Goal: Information Seeking & Learning: Check status

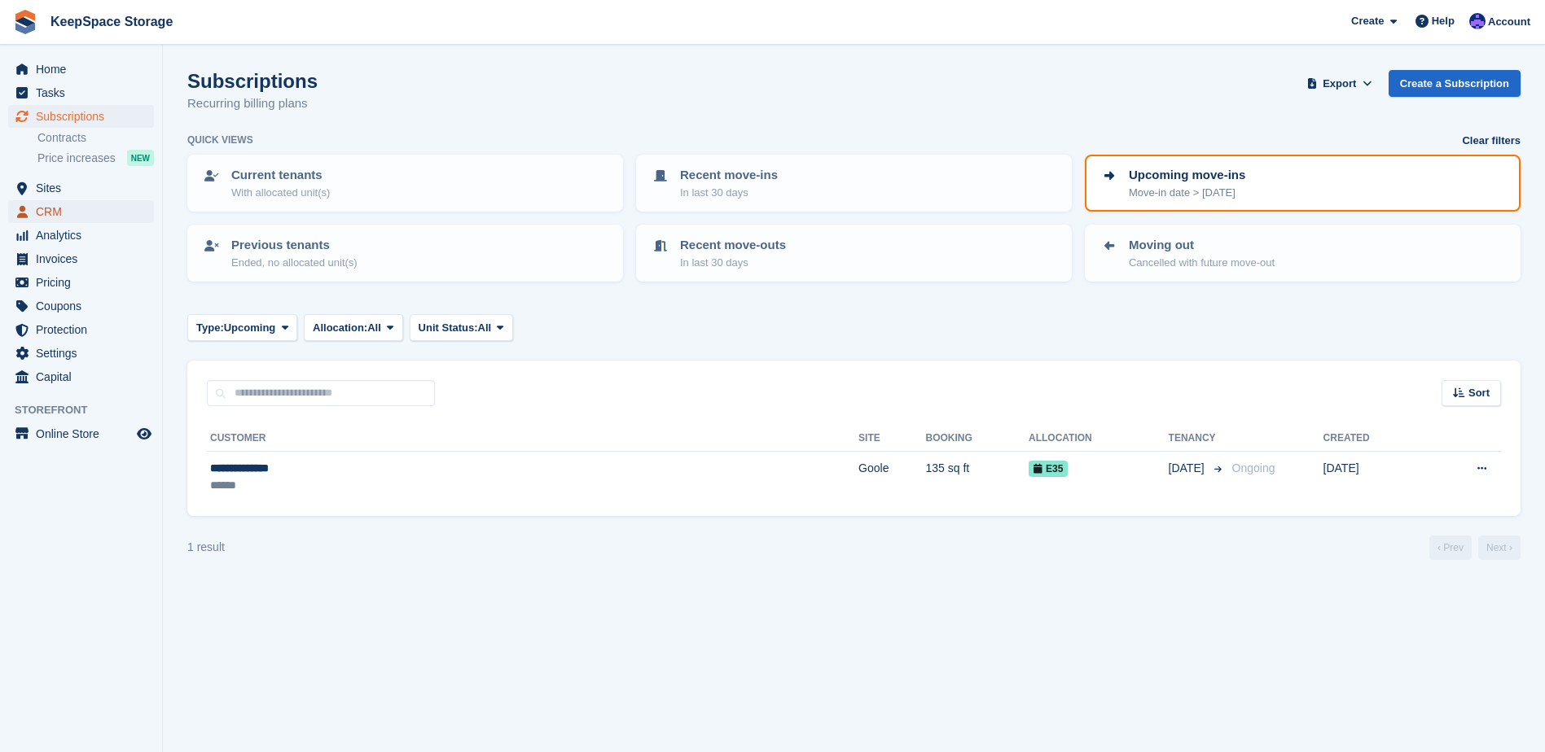
click at [77, 216] on span "CRM" at bounding box center [85, 211] width 98 height 23
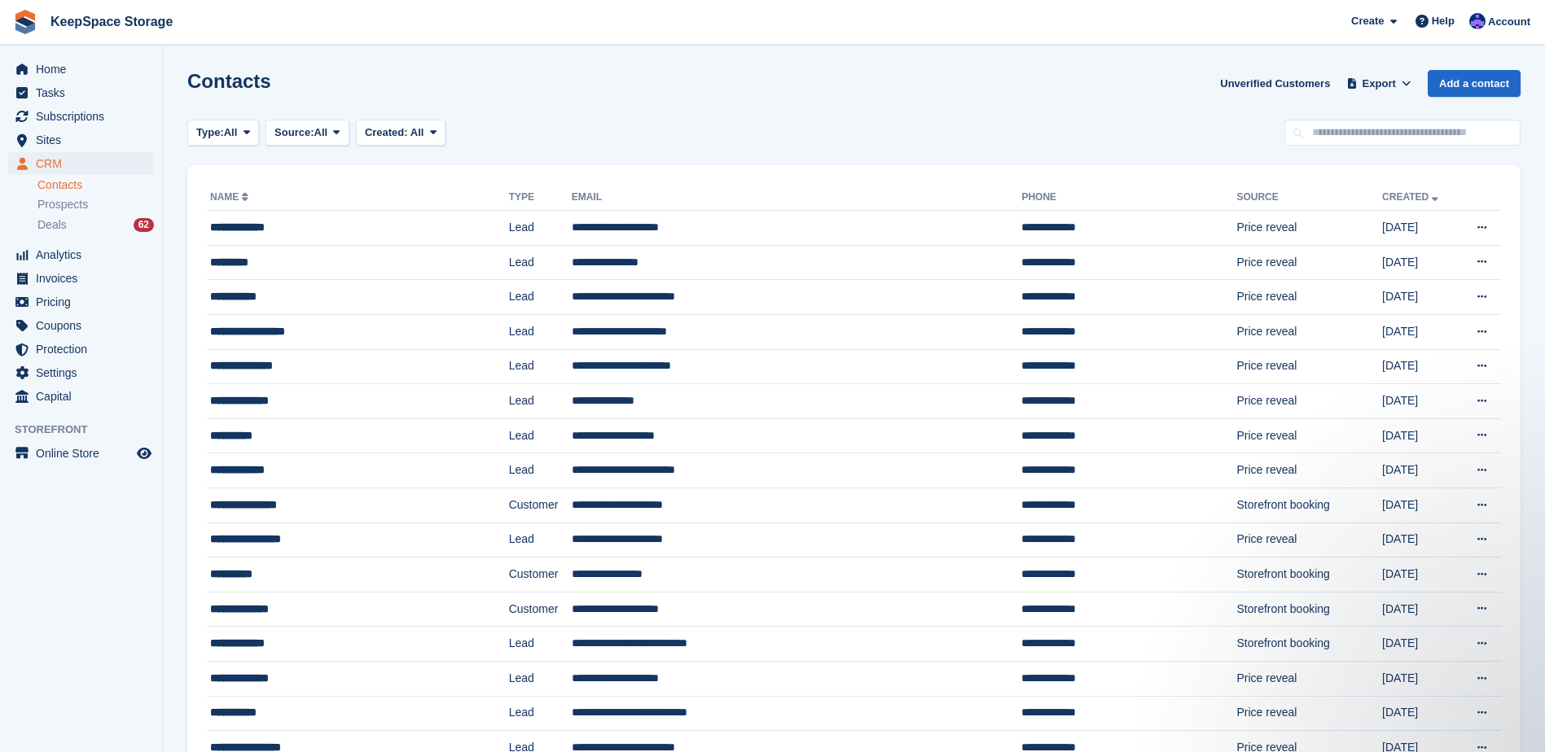
click at [87, 188] on link "Contacts" at bounding box center [95, 185] width 116 height 15
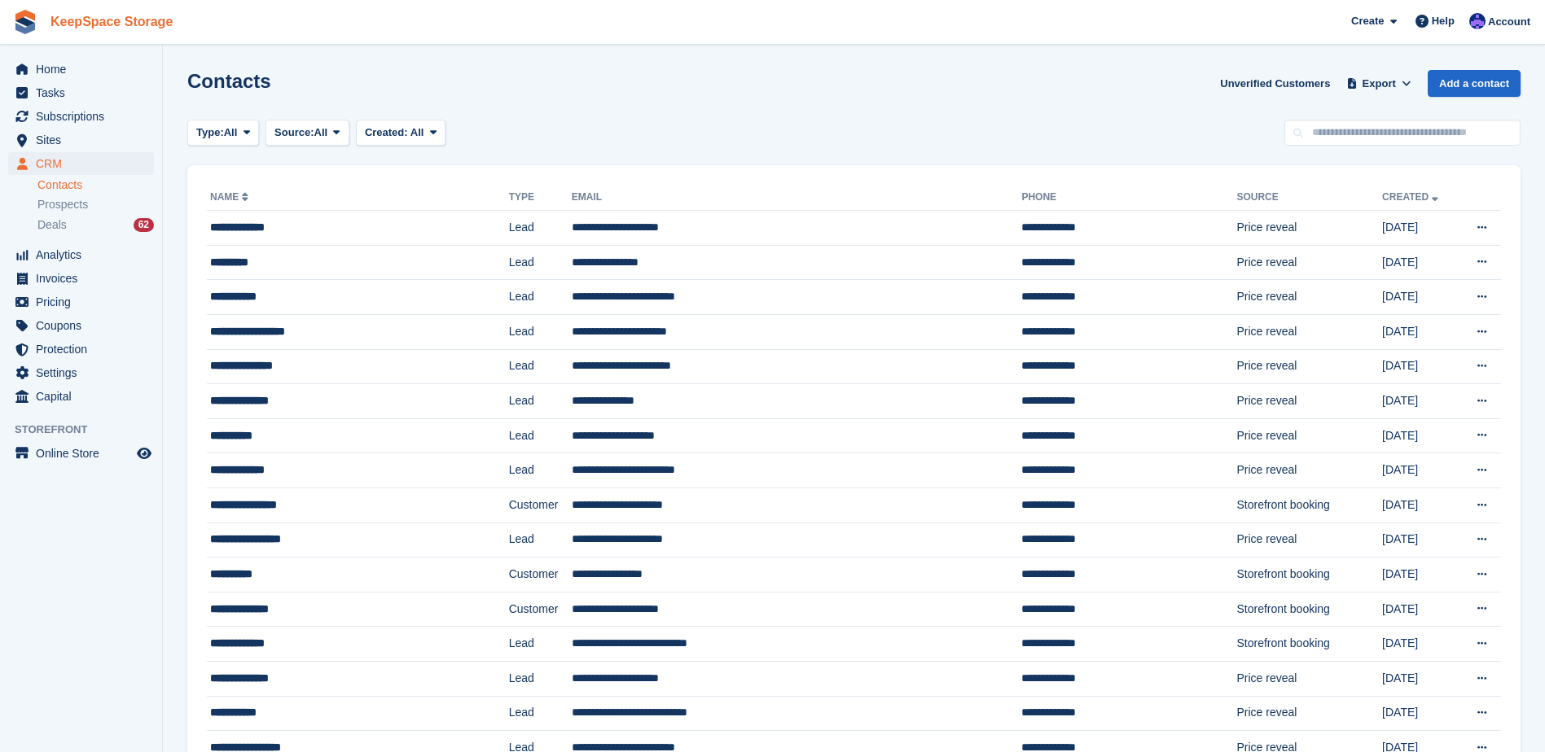
click at [147, 30] on link "KeepSpace Storage" at bounding box center [111, 21] width 135 height 27
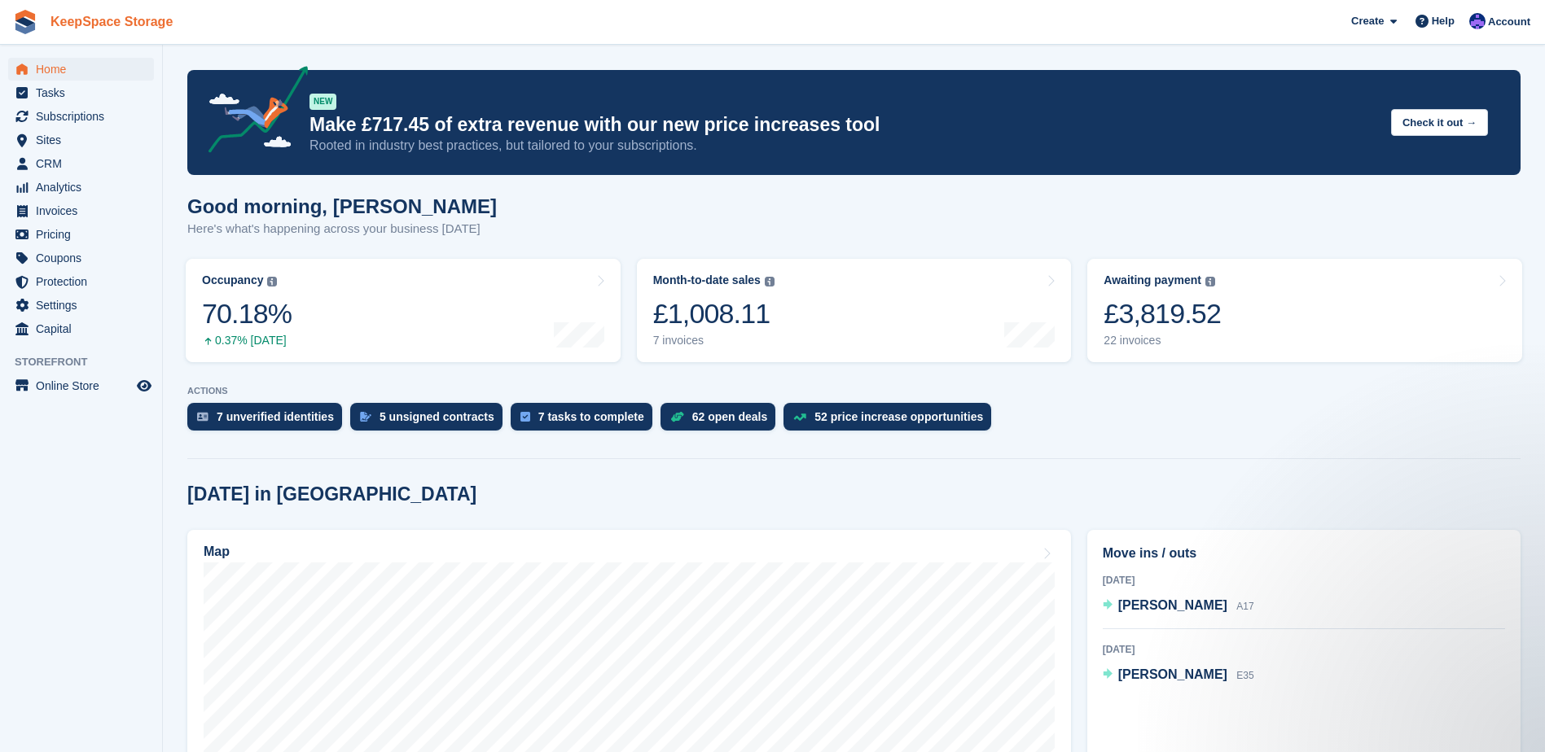
click at [84, 27] on link "KeepSpace Storage" at bounding box center [111, 21] width 135 height 27
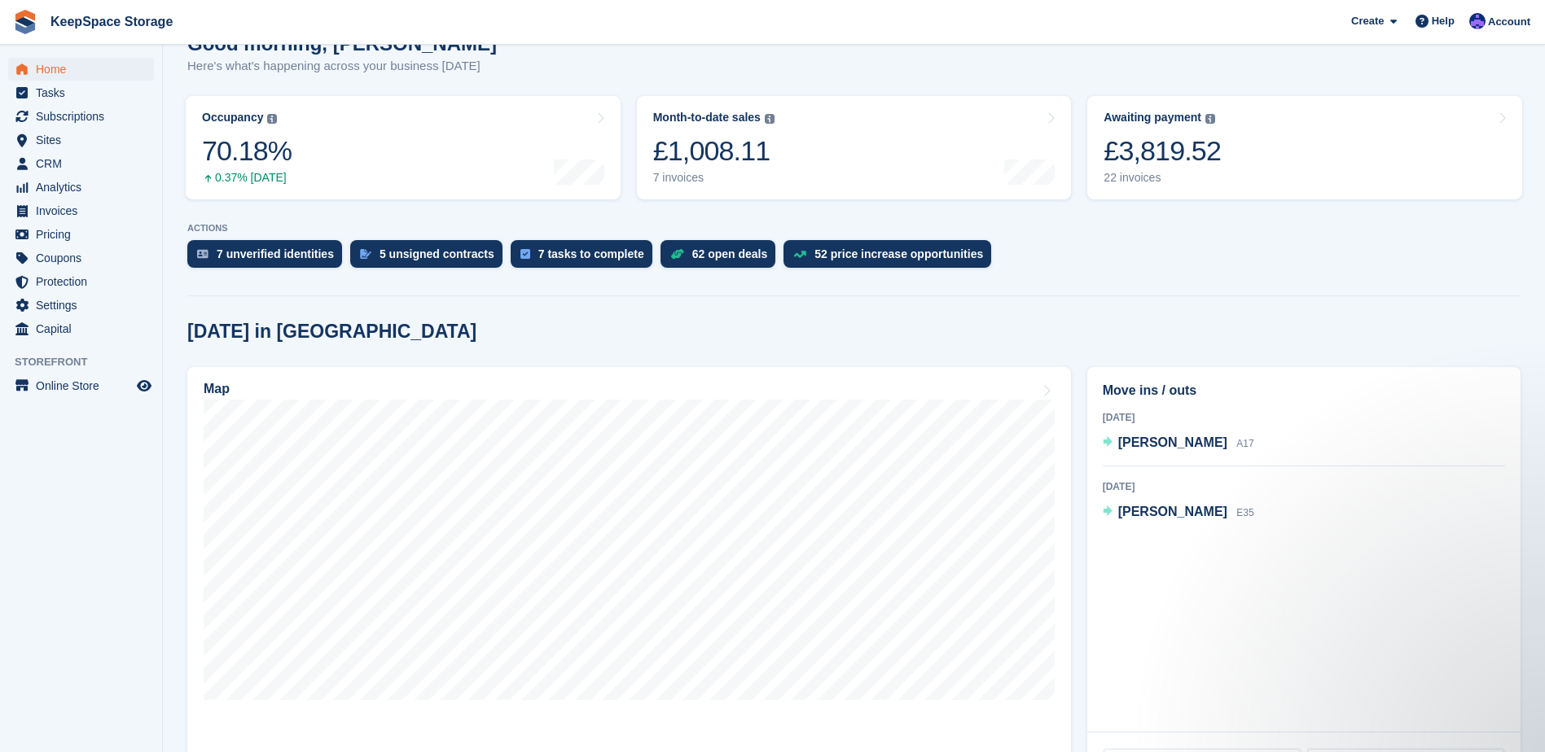
scroll to position [81, 0]
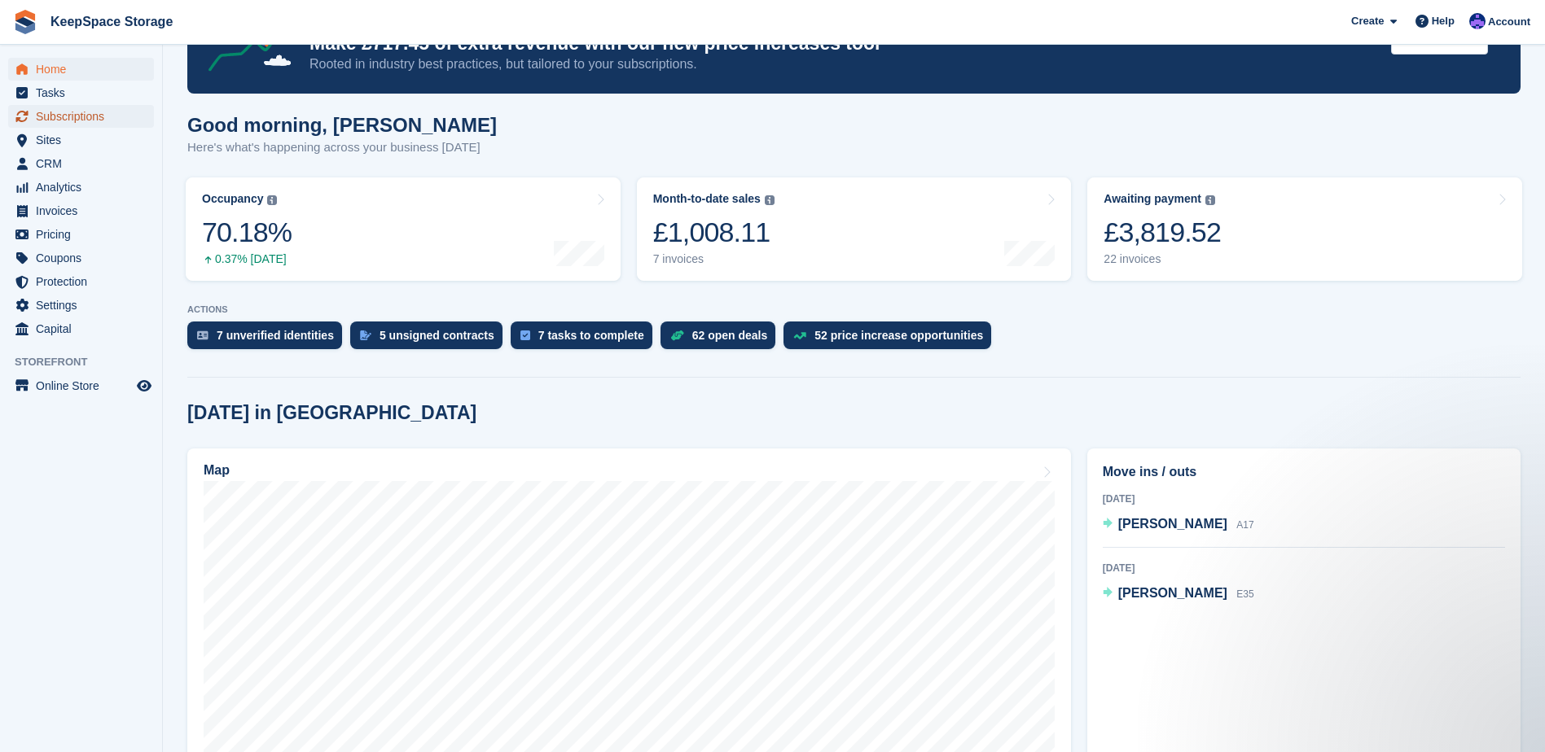
click at [64, 115] on span "Subscriptions" at bounding box center [85, 116] width 98 height 23
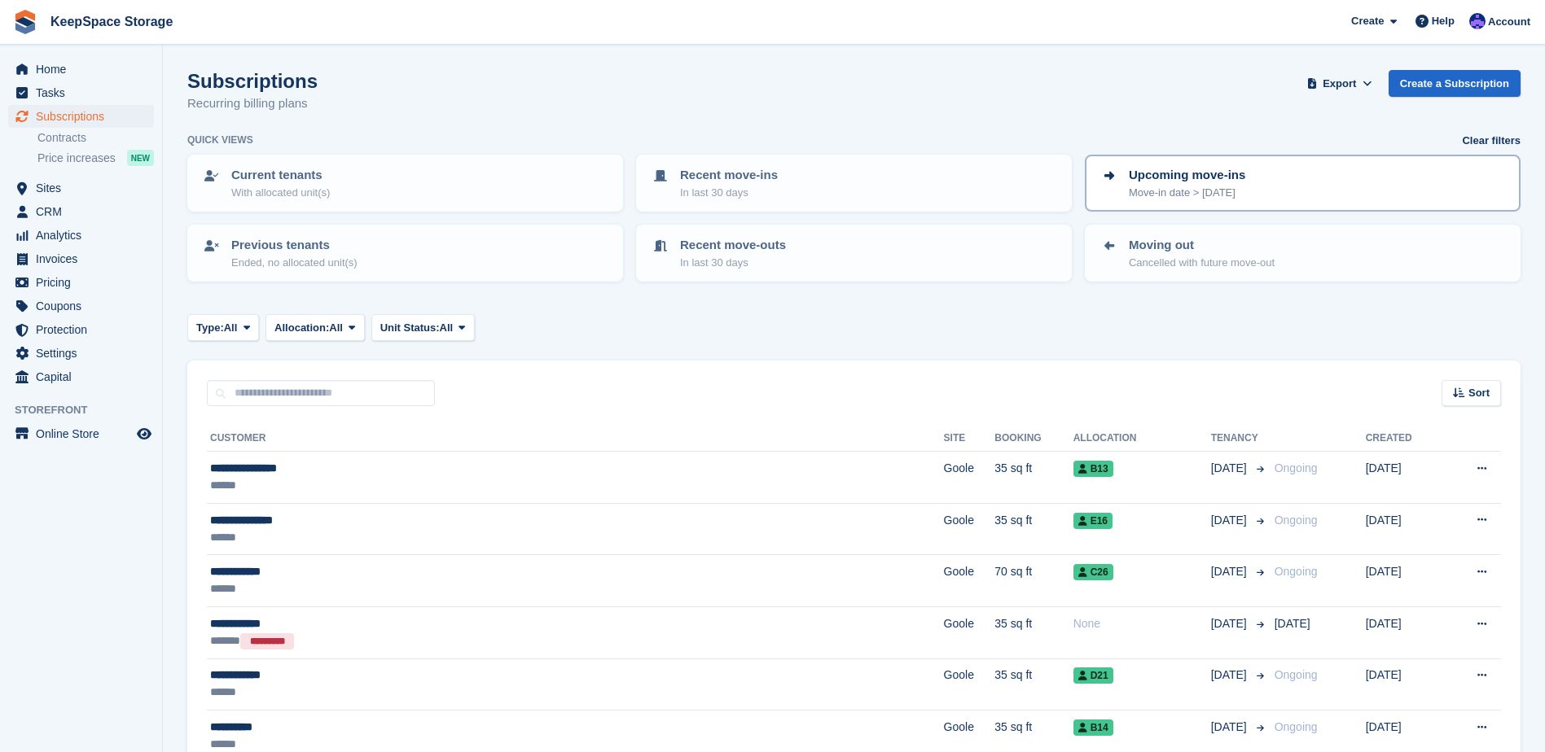
click at [1281, 195] on div "Upcoming move-ins Move-in date > [DATE]" at bounding box center [1302, 183] width 406 height 34
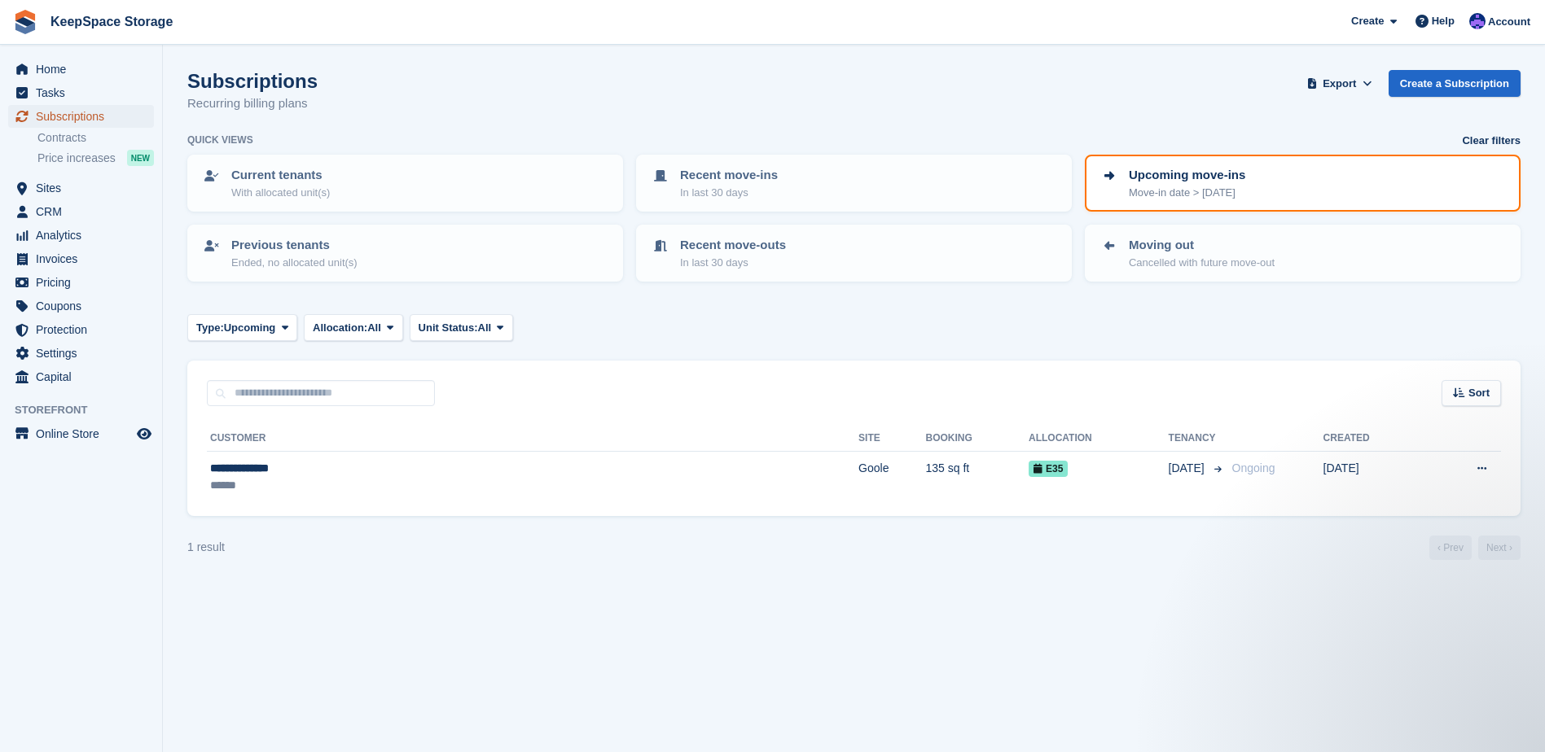
click at [86, 114] on span "Subscriptions" at bounding box center [85, 116] width 98 height 23
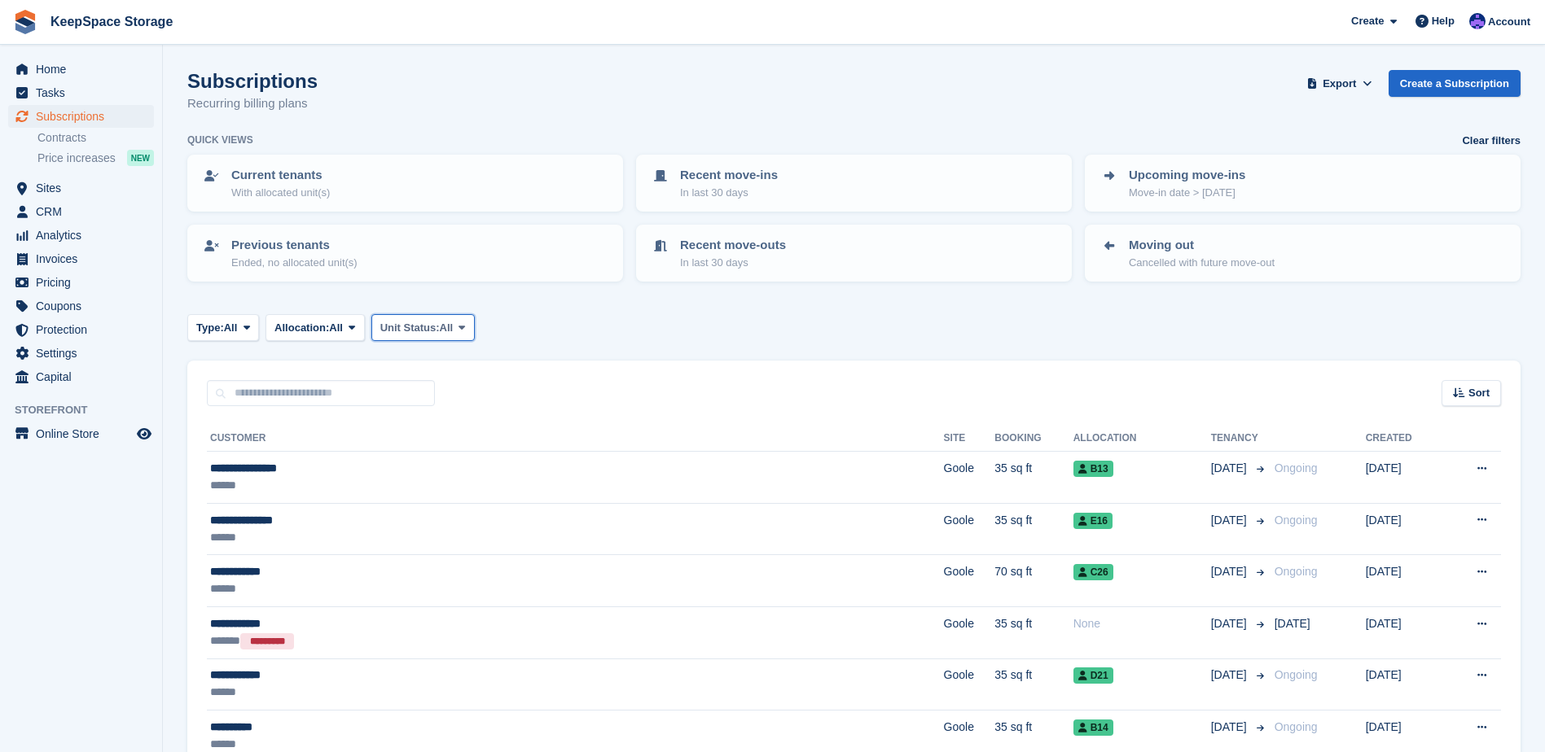
click at [420, 330] on span "Unit Status:" at bounding box center [409, 328] width 59 height 16
click at [428, 428] on link "Overlocked" at bounding box center [450, 424] width 142 height 29
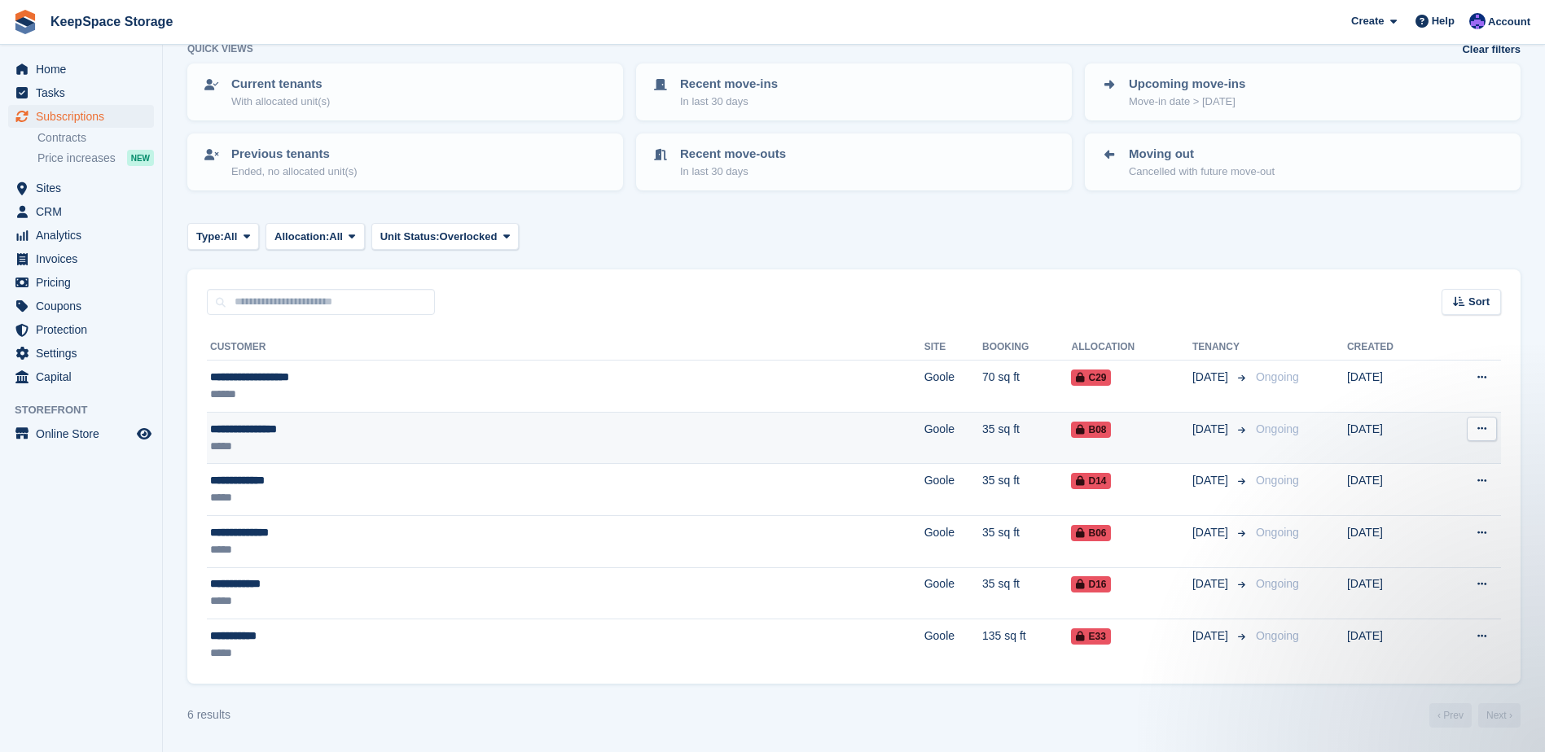
click at [437, 432] on div "**********" at bounding box center [396, 429] width 372 height 17
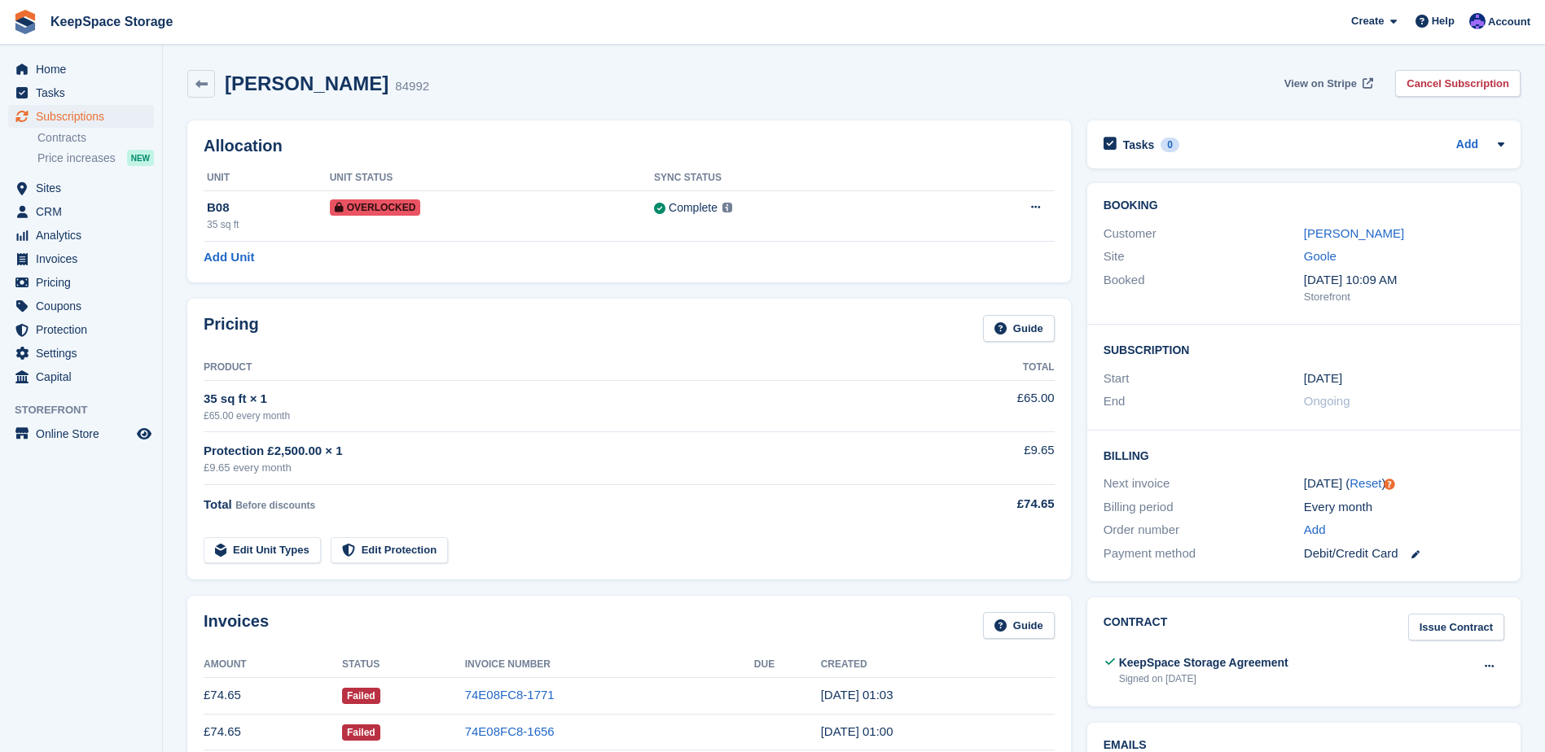
click at [1344, 85] on span "View on Stripe" at bounding box center [1320, 84] width 72 height 16
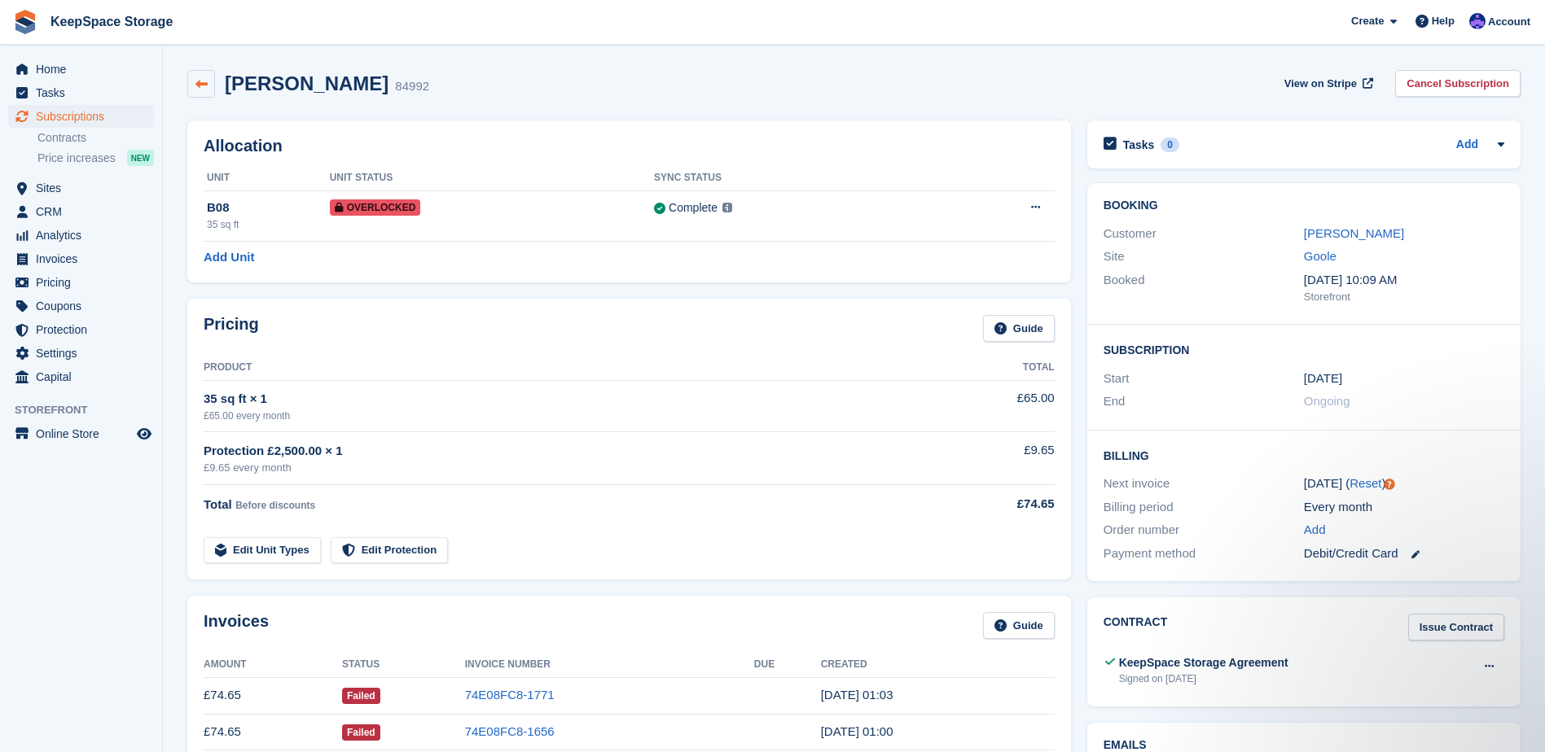
click at [205, 81] on icon at bounding box center [201, 84] width 12 height 12
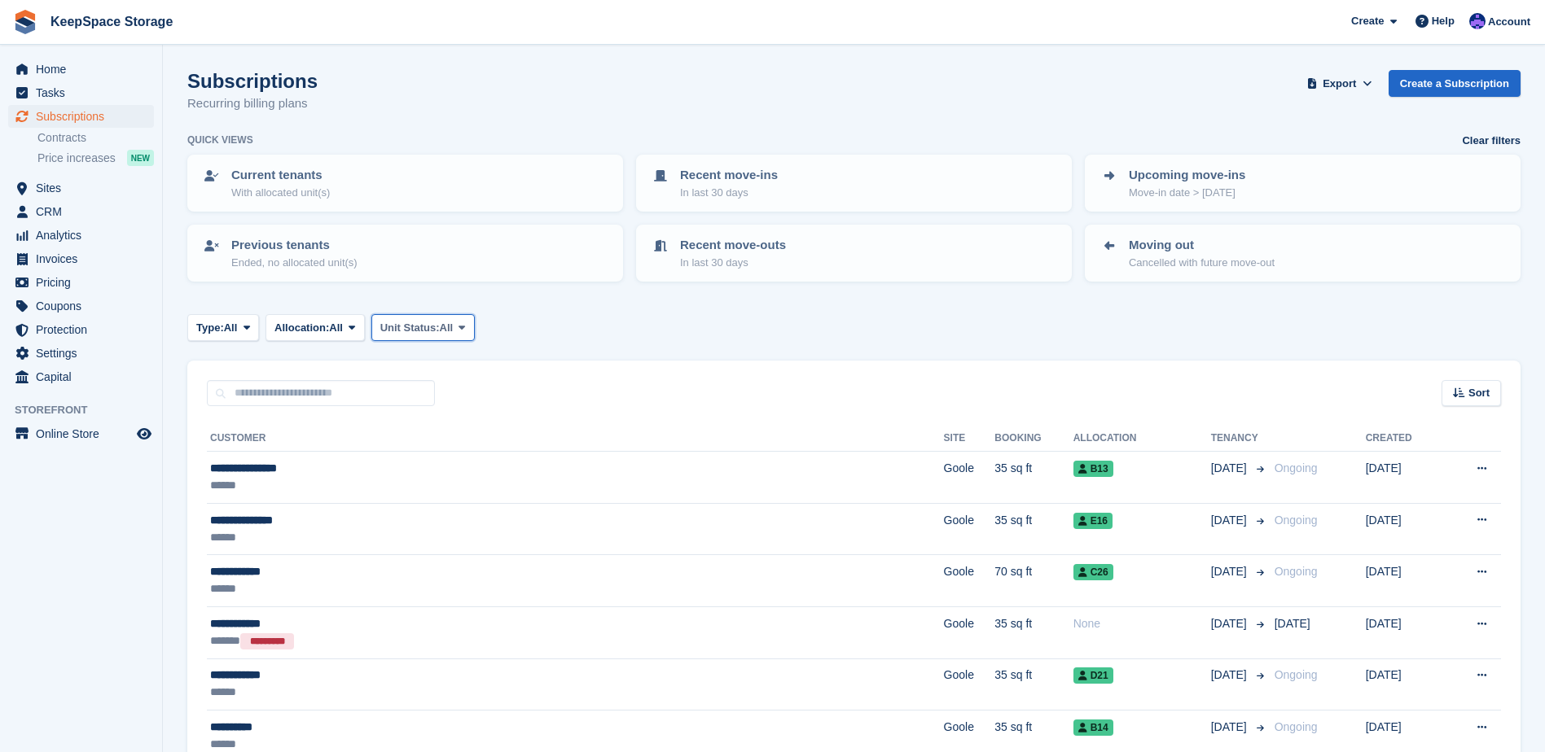
click at [416, 327] on span "Unit Status:" at bounding box center [409, 328] width 59 height 16
click at [435, 427] on link "Overlocked" at bounding box center [450, 424] width 142 height 29
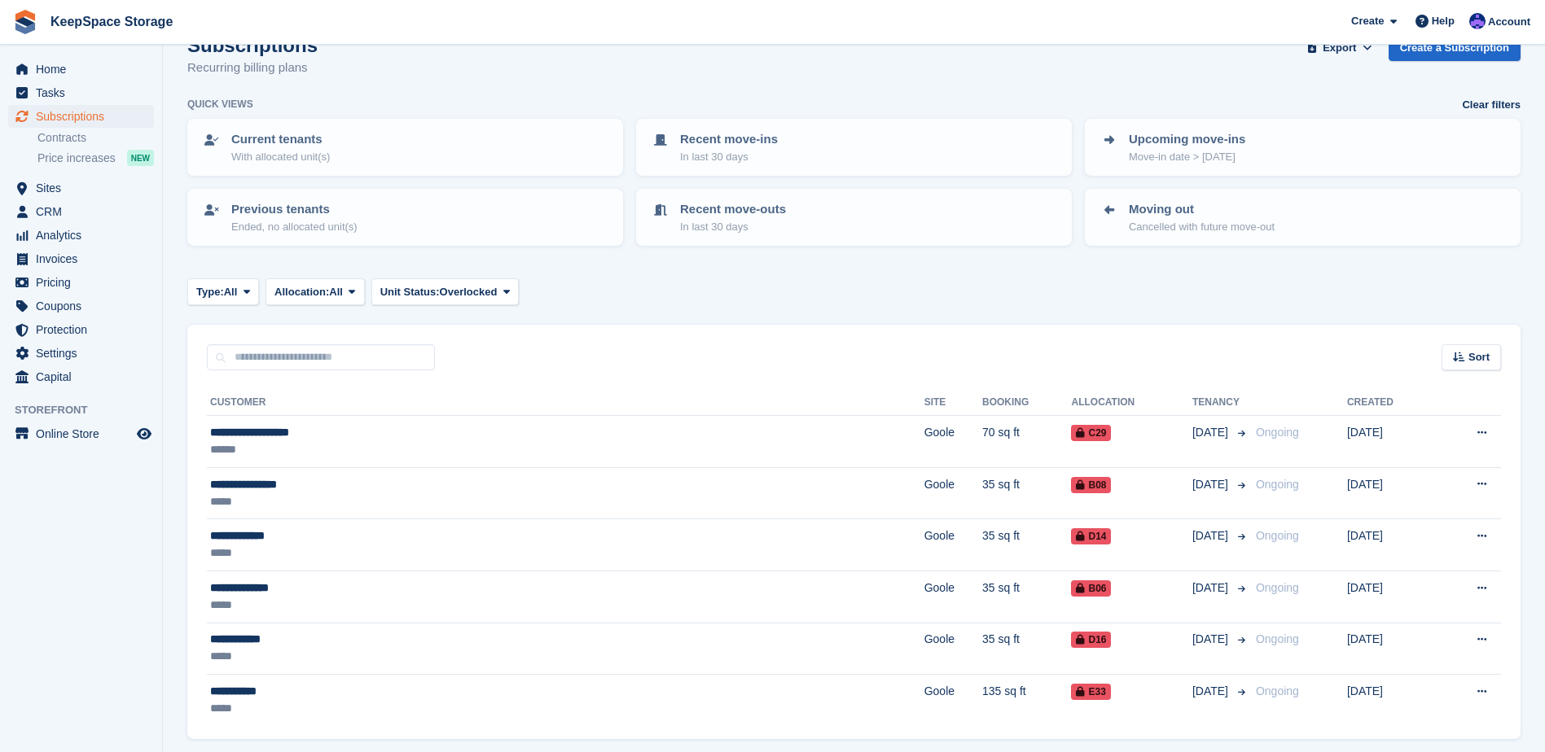
scroll to position [91, 0]
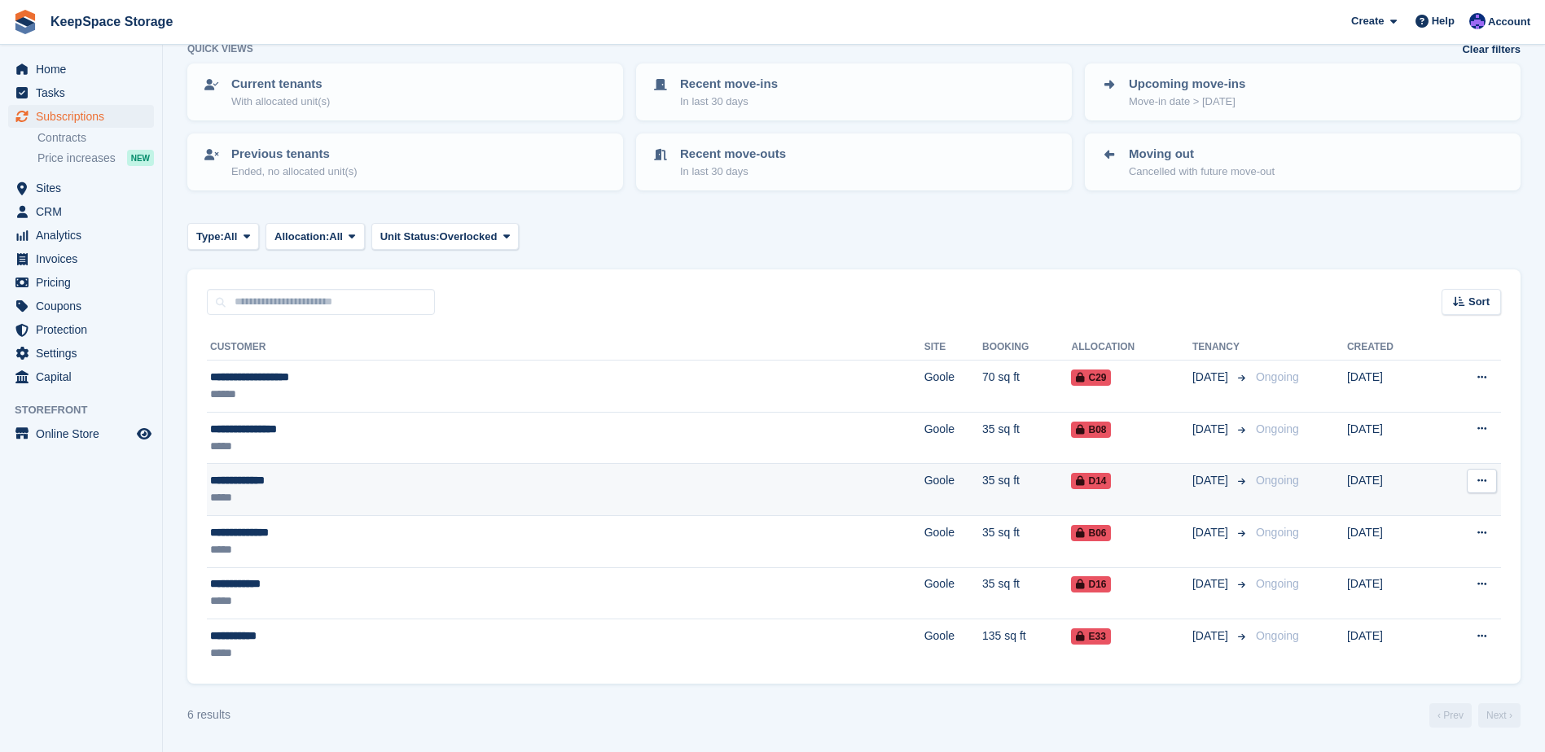
click at [396, 496] on div "*****" at bounding box center [396, 497] width 372 height 17
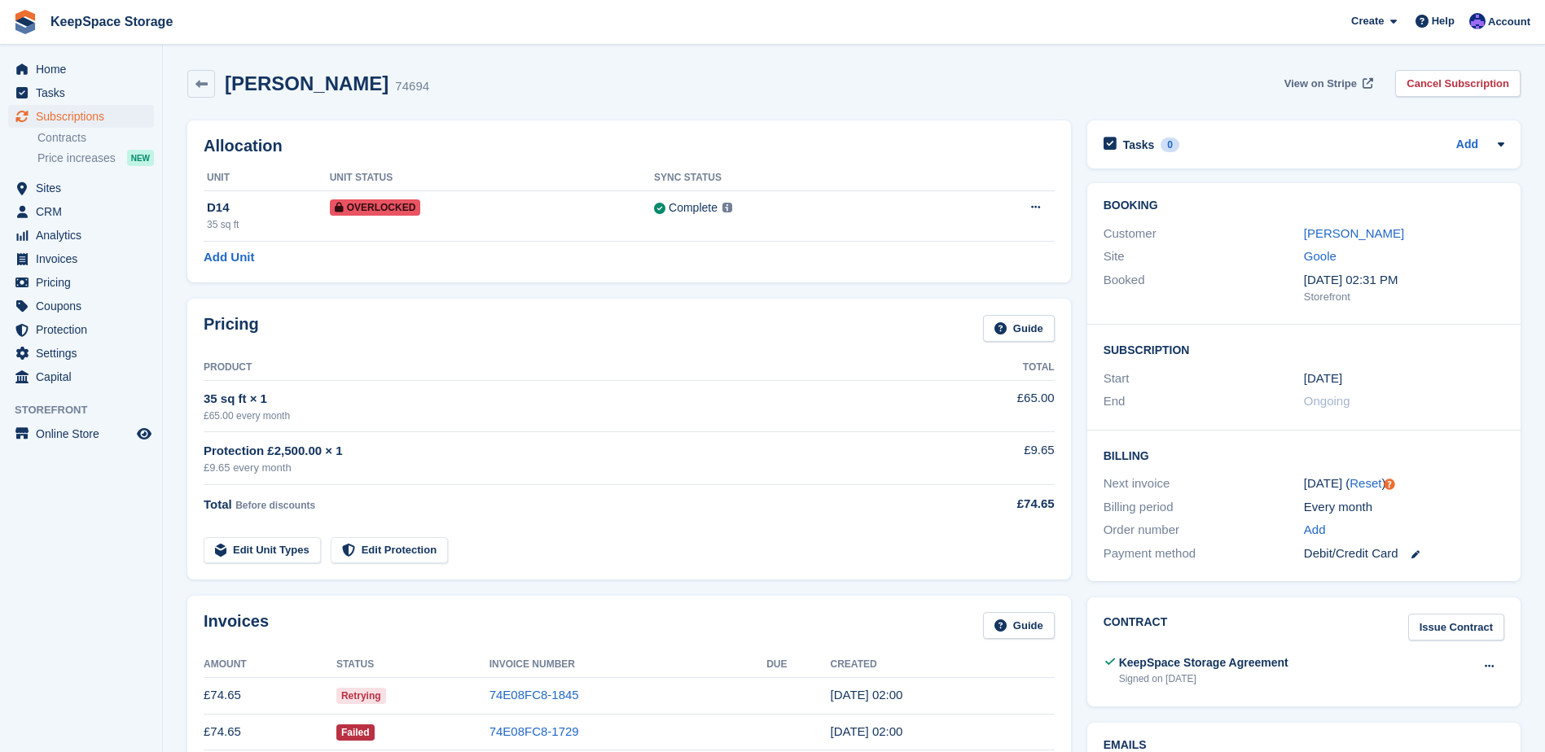
click at [1326, 81] on span "View on Stripe" at bounding box center [1320, 84] width 72 height 16
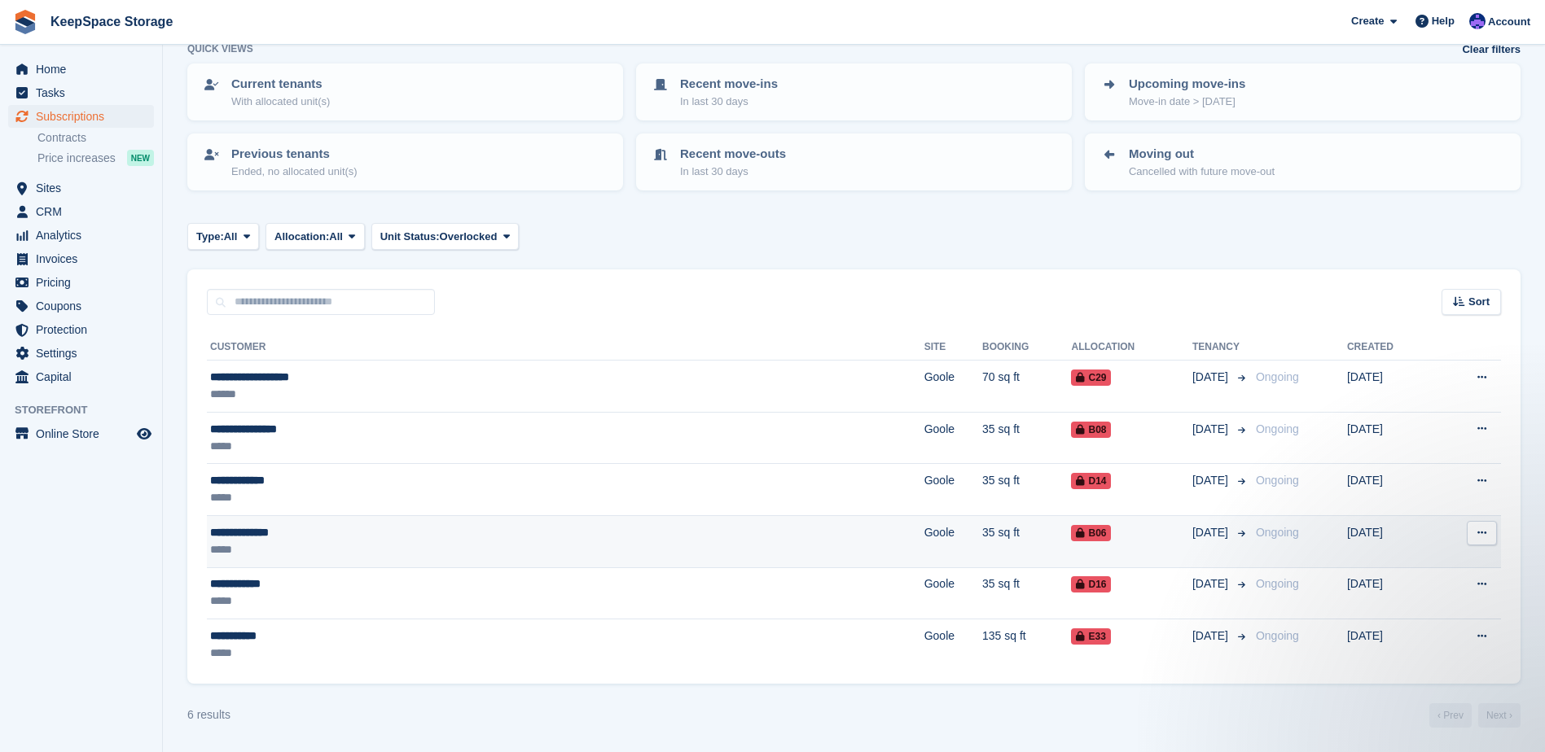
click at [389, 537] on div "**********" at bounding box center [396, 532] width 372 height 17
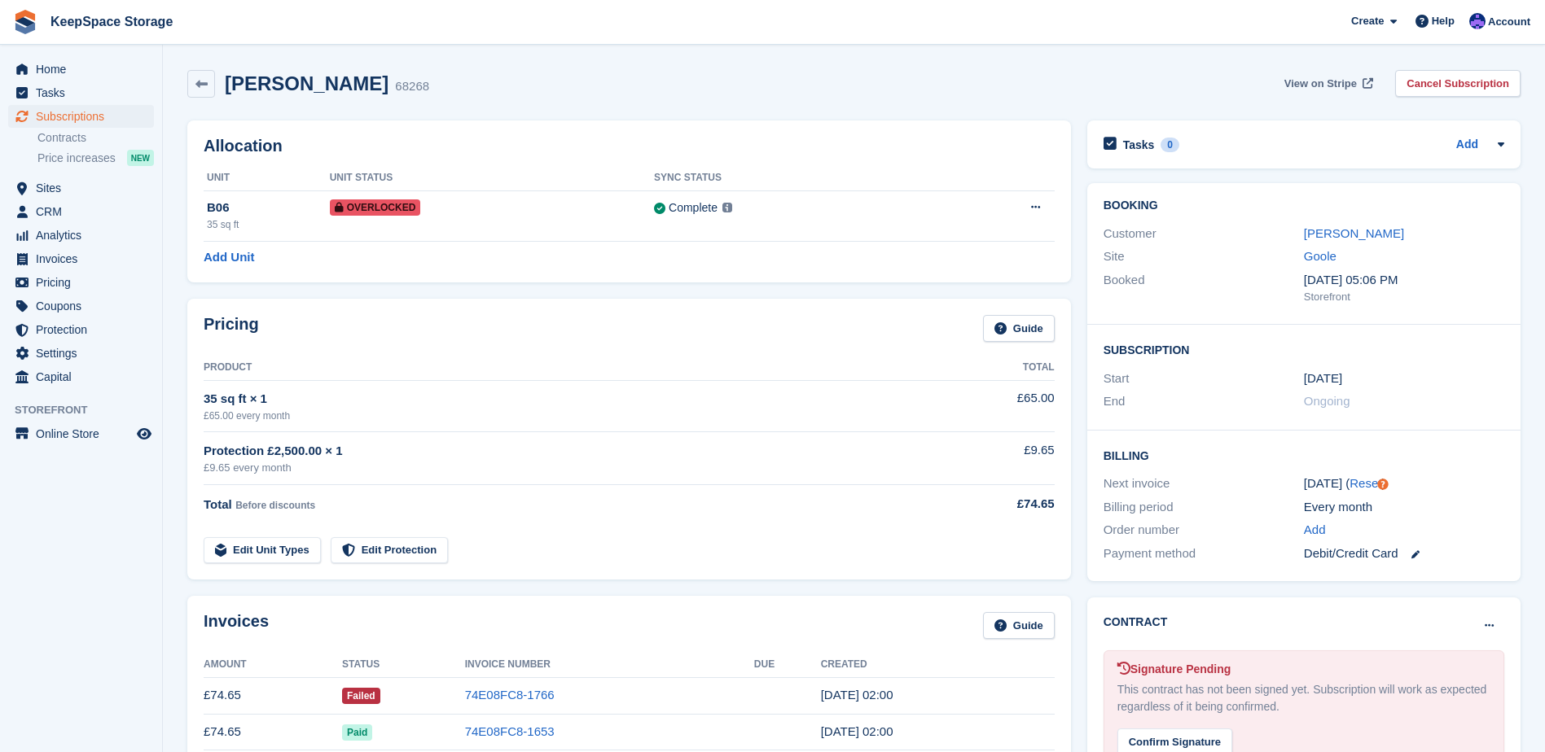
click at [1343, 81] on span "View on Stripe" at bounding box center [1320, 84] width 72 height 16
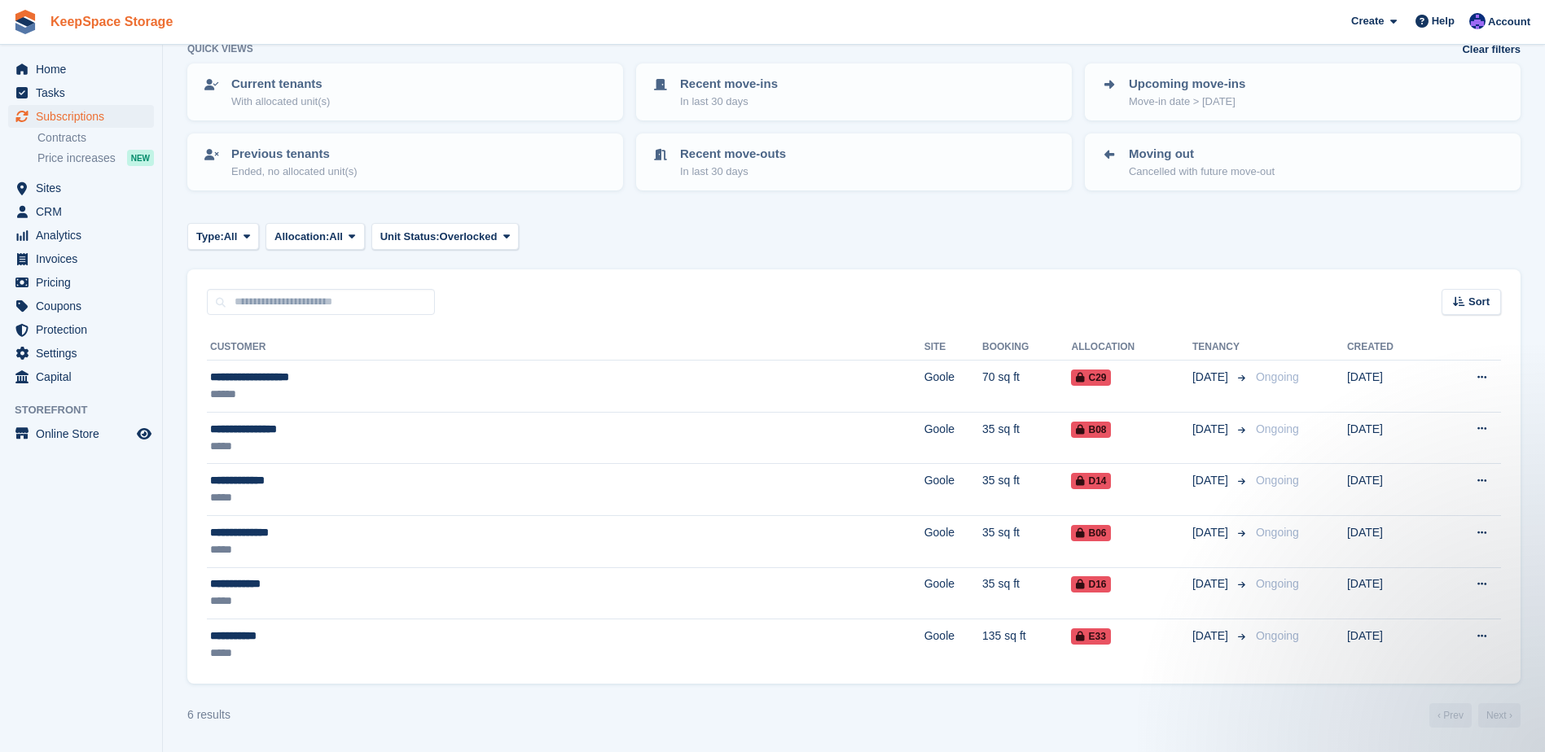
click at [86, 23] on link "KeepSpace Storage" at bounding box center [111, 21] width 135 height 27
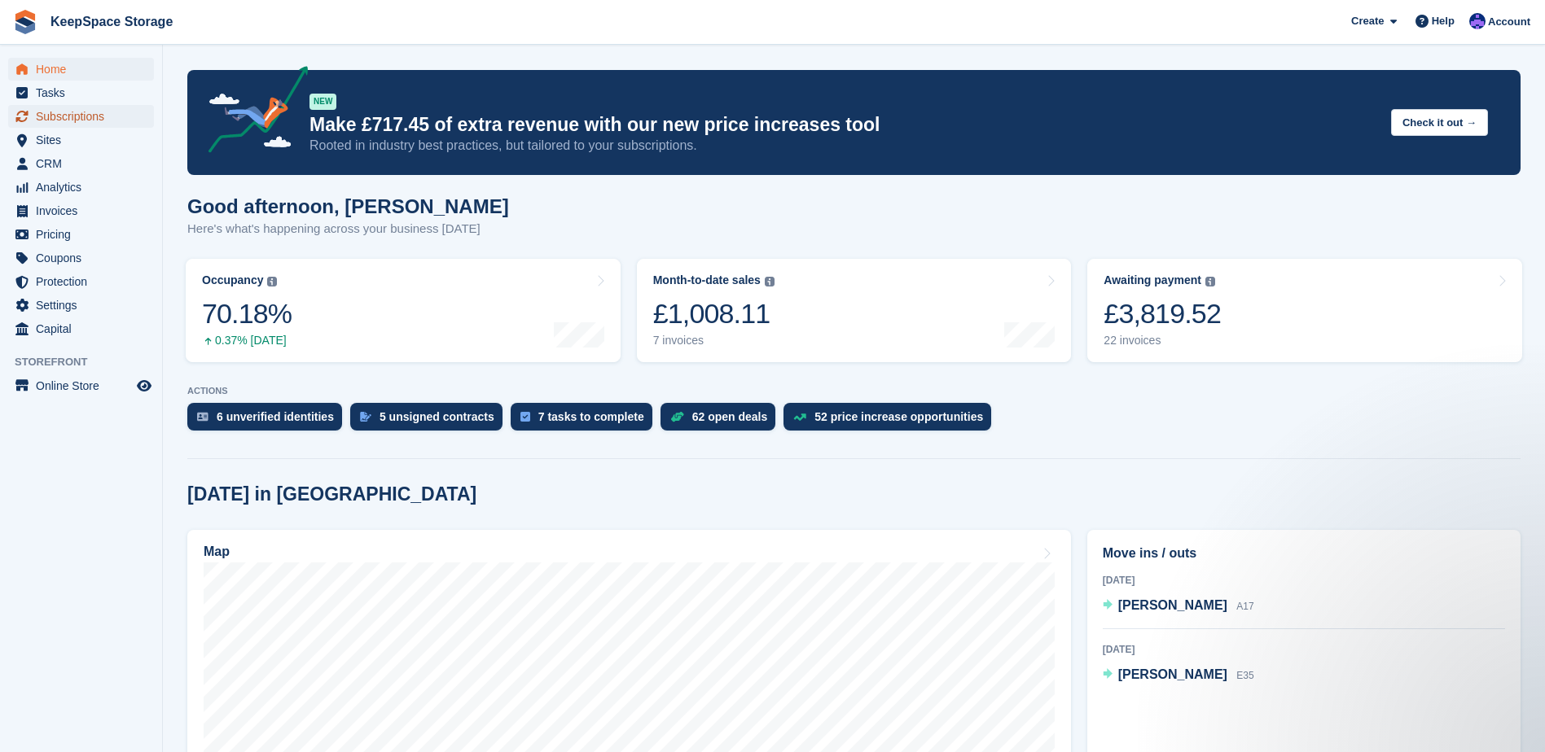
click at [83, 110] on span "Subscriptions" at bounding box center [85, 116] width 98 height 23
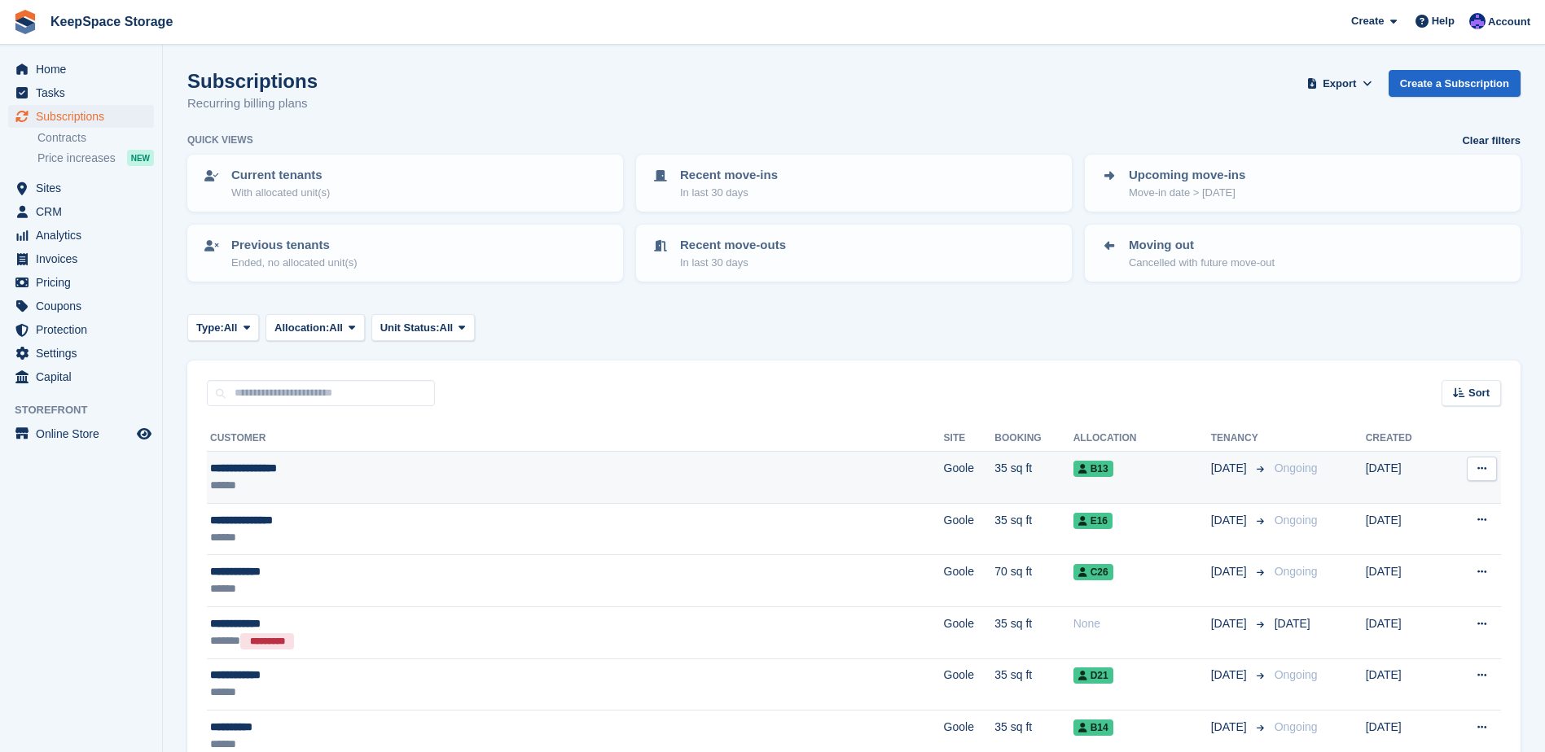
click at [417, 478] on div "******" at bounding box center [428, 485] width 436 height 17
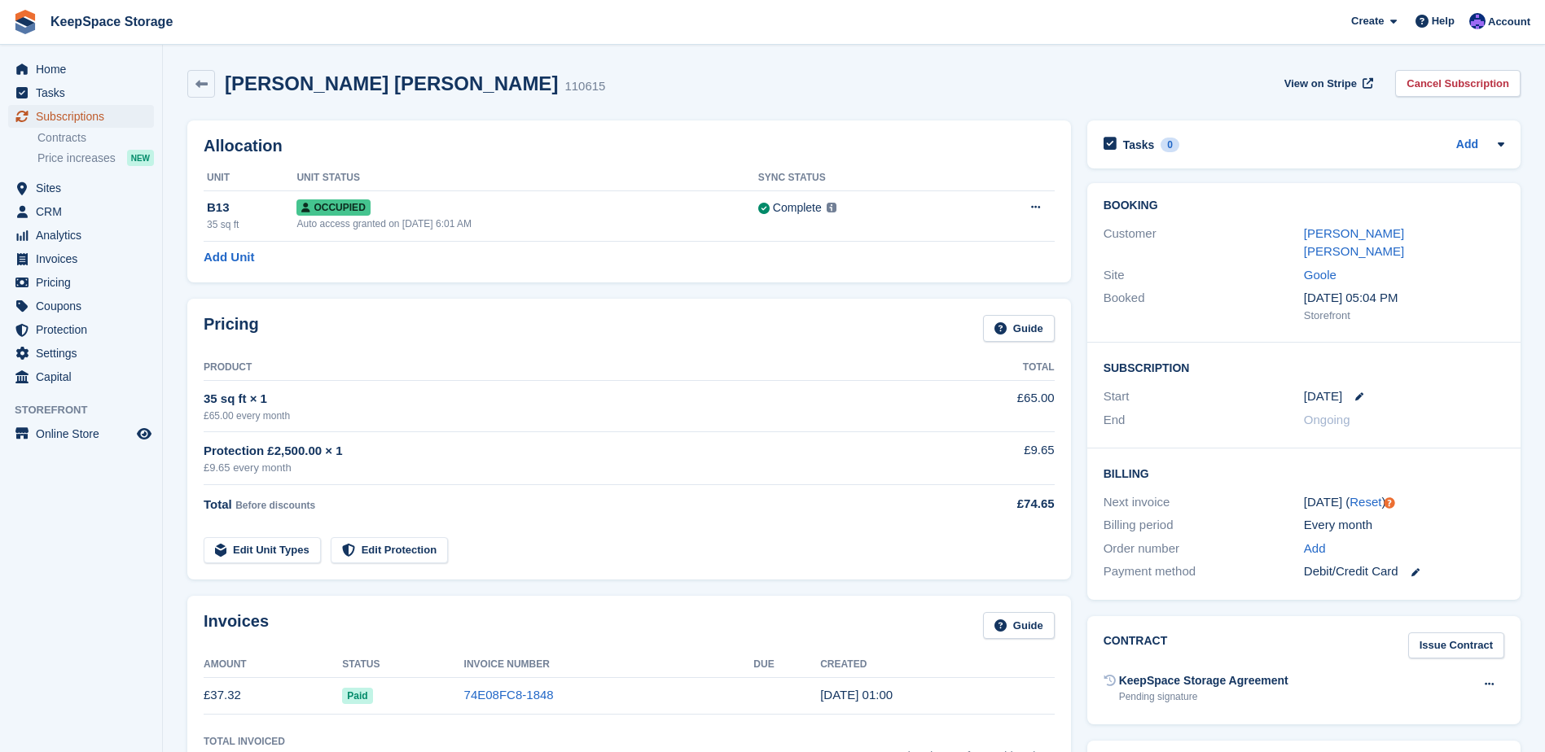
click at [109, 115] on span "Subscriptions" at bounding box center [85, 116] width 98 height 23
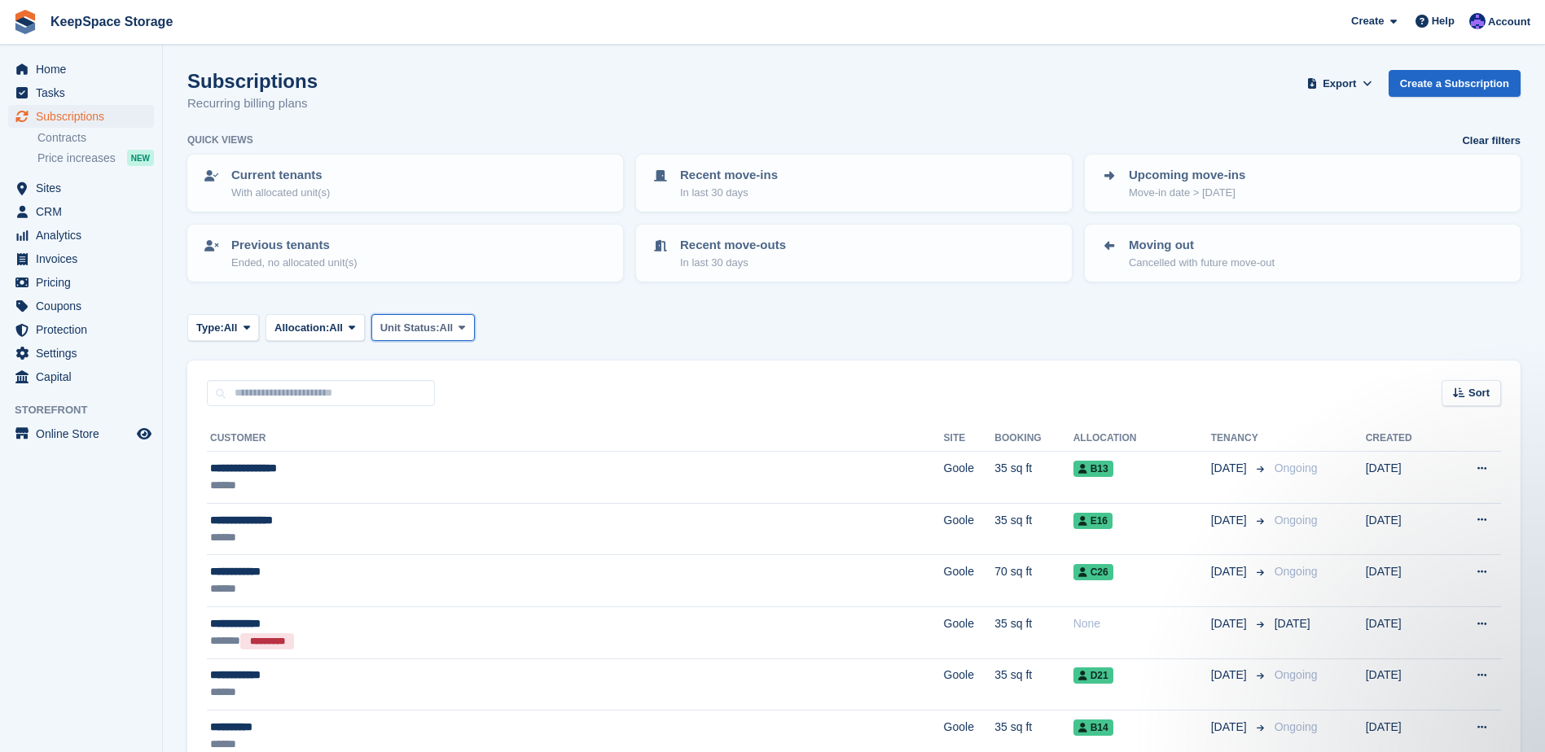
click at [417, 339] on button "Unit Status: All" at bounding box center [422, 327] width 103 height 27
click at [457, 421] on link "Overlocked" at bounding box center [450, 424] width 142 height 29
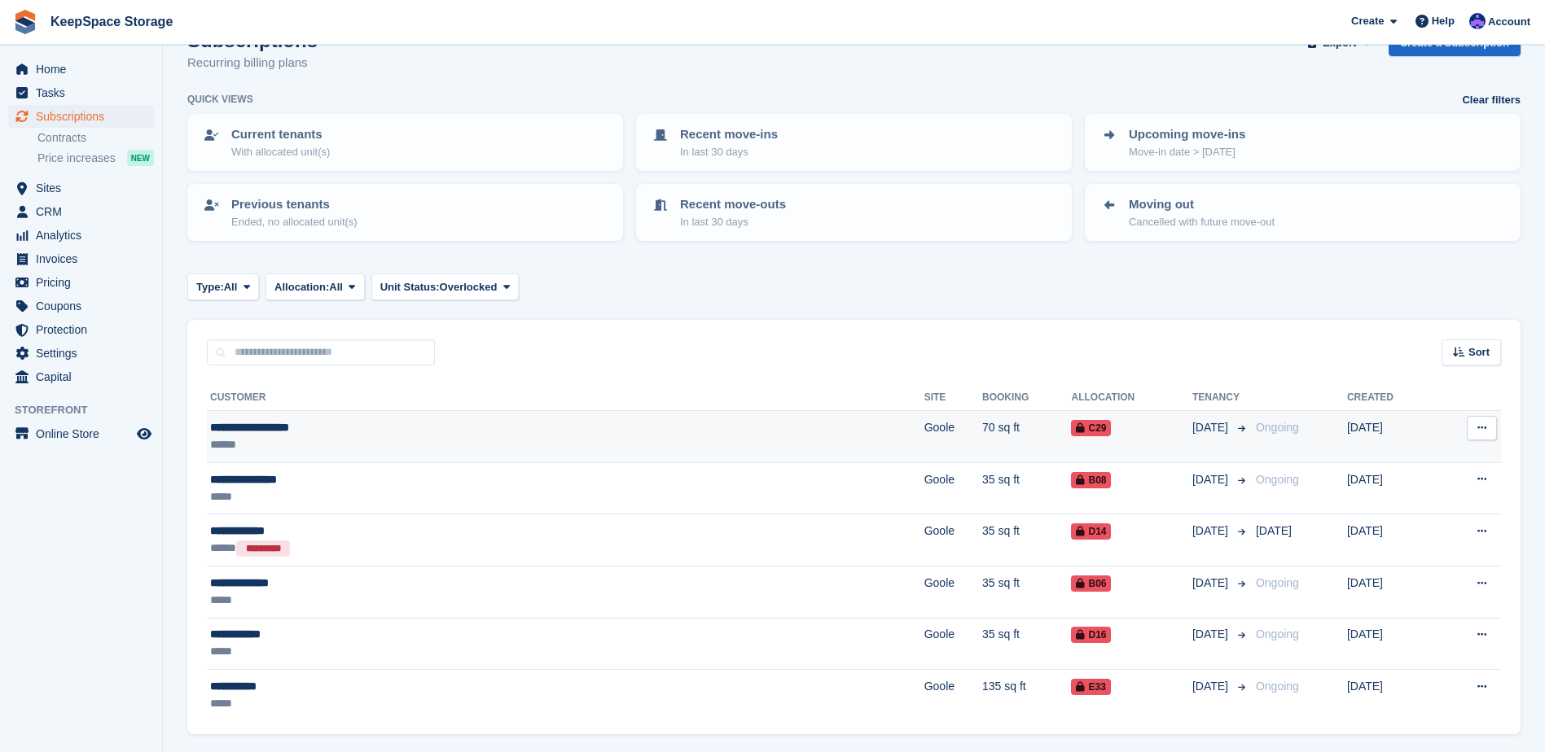
scroll to position [91, 0]
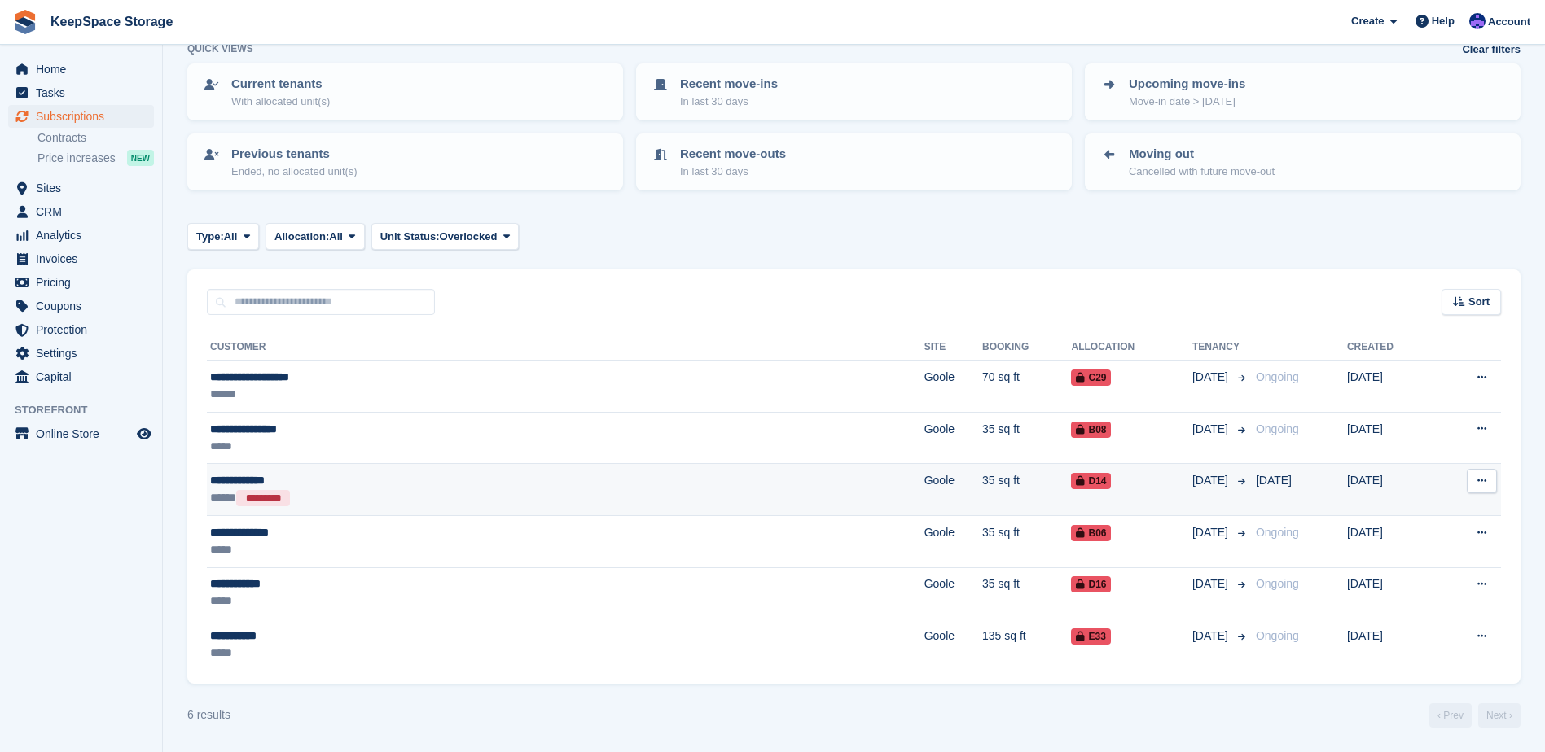
click at [441, 481] on div "**********" at bounding box center [396, 480] width 372 height 17
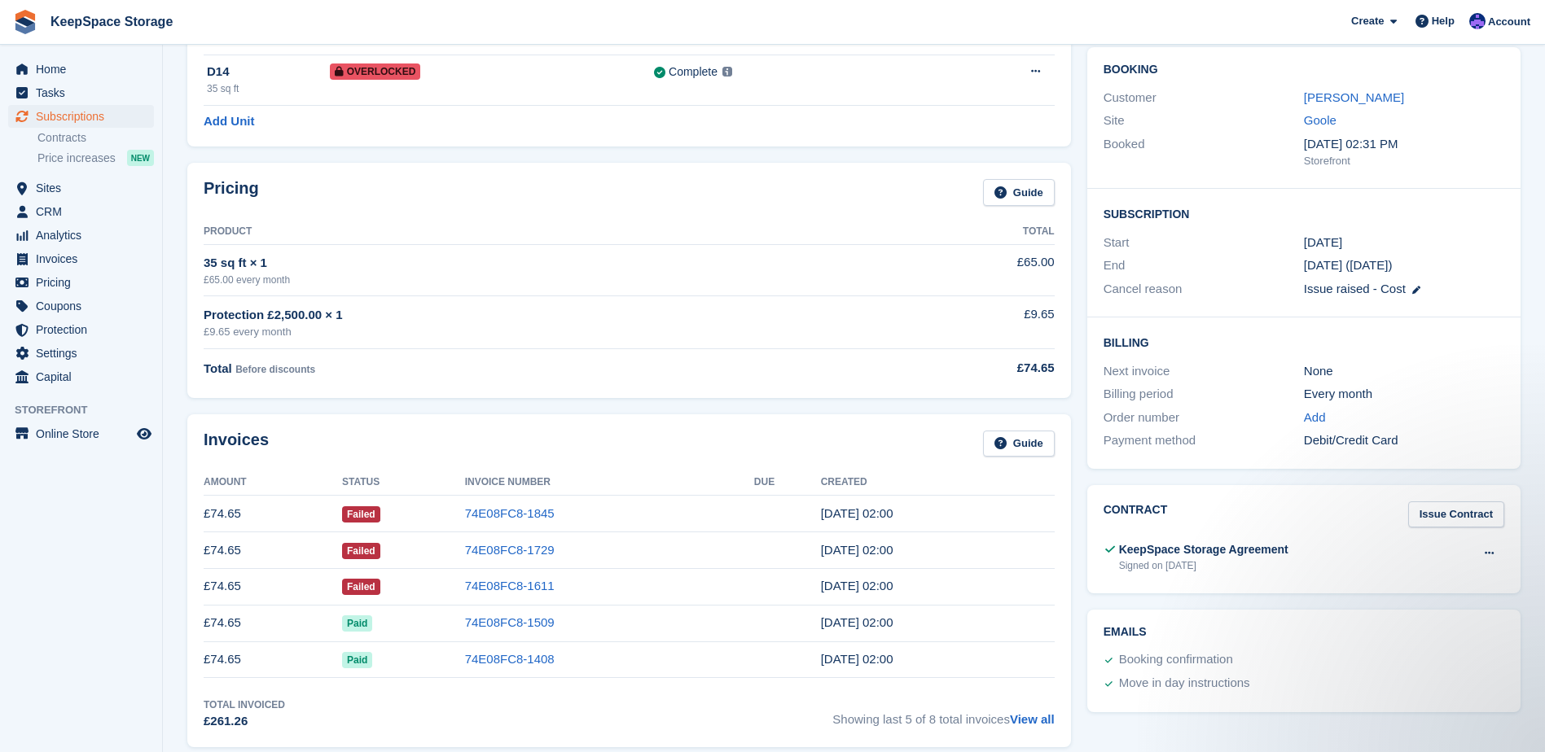
scroll to position [163, 0]
